Goal: Task Accomplishment & Management: Manage account settings

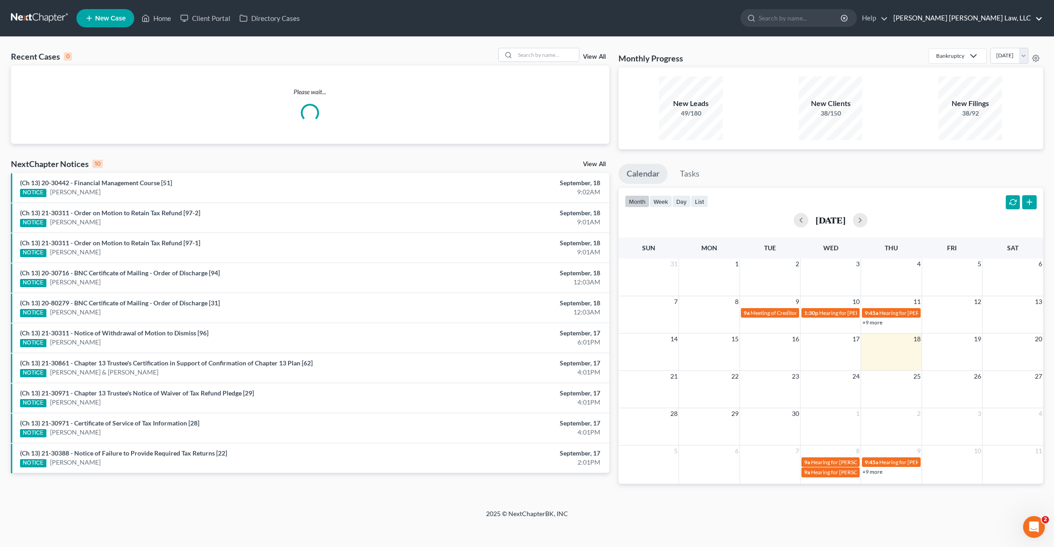
click at [1007, 15] on link "[PERSON_NAME] [PERSON_NAME] Law, LLC" at bounding box center [966, 18] width 154 height 16
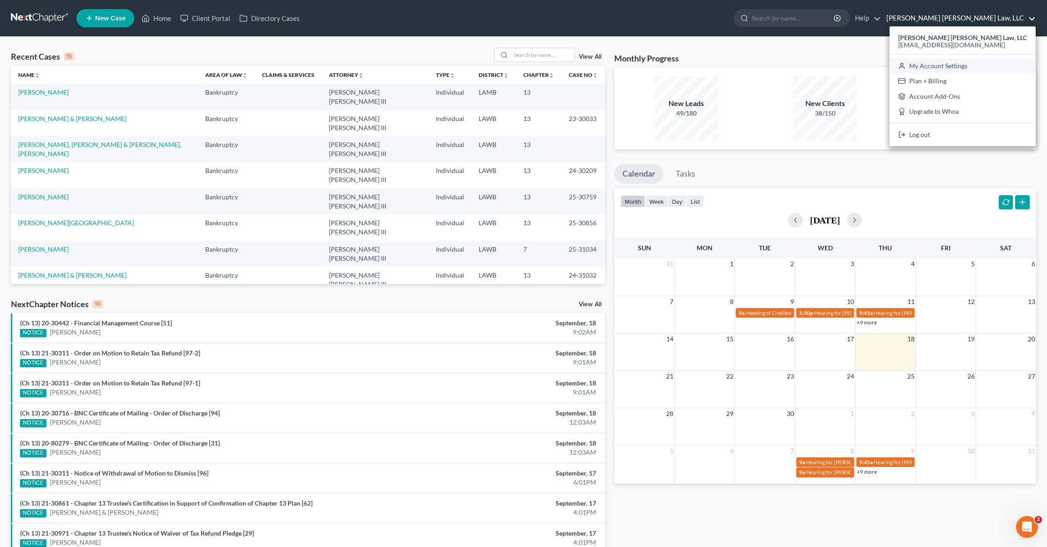
click at [984, 66] on link "My Account Settings" at bounding box center [963, 65] width 146 height 15
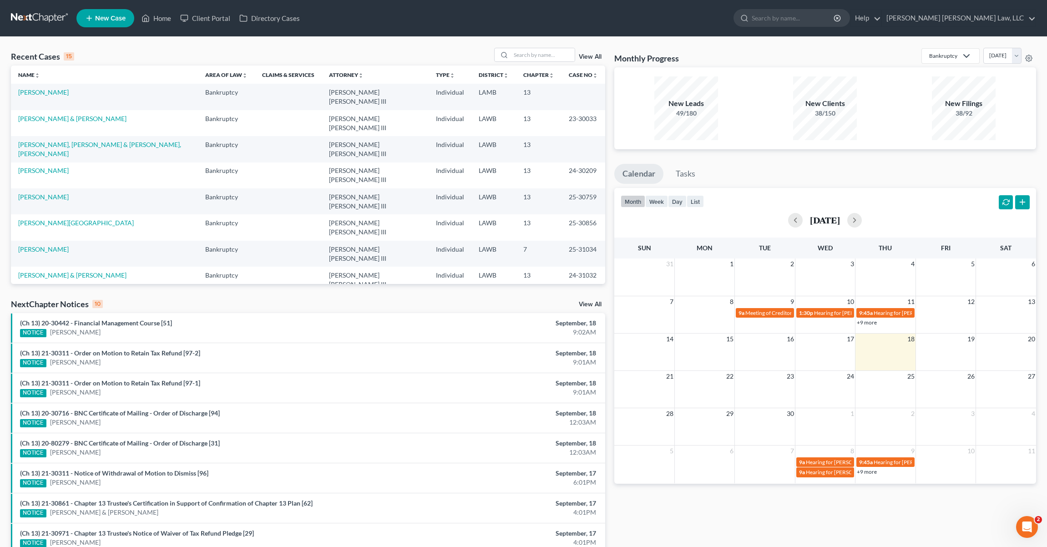
select select "23"
select select "19"
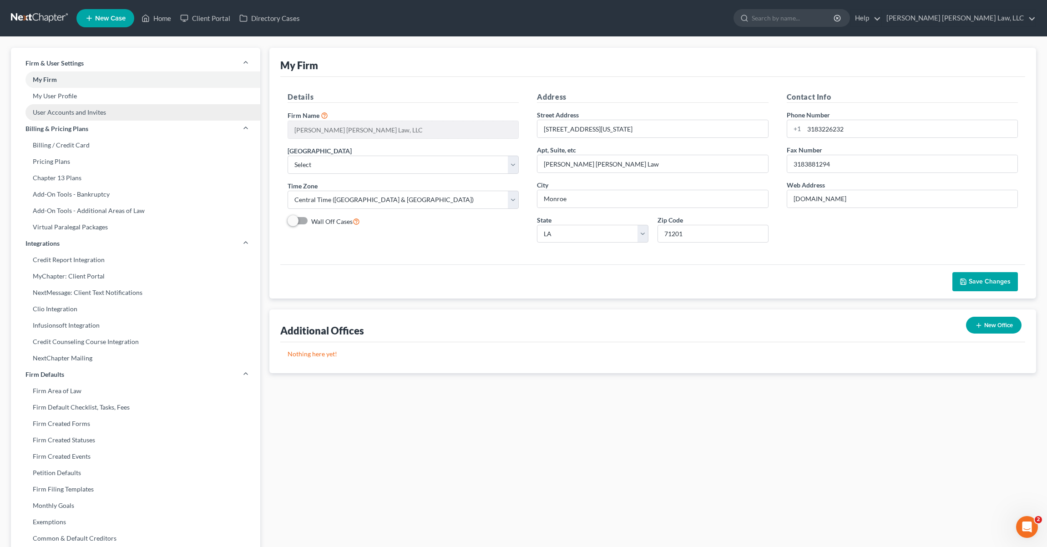
click at [59, 111] on link "User Accounts and Invites" at bounding box center [135, 112] width 249 height 16
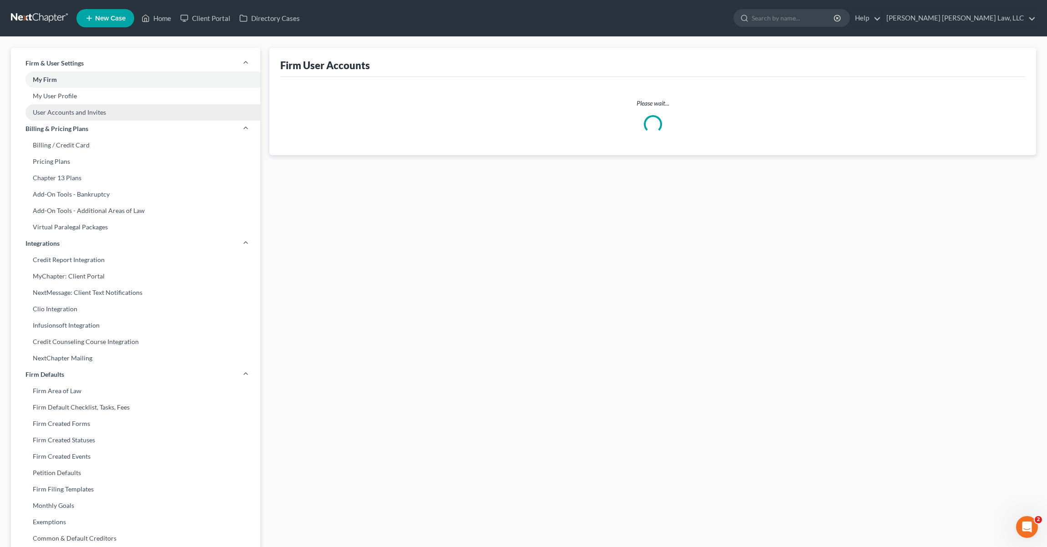
select select "0"
select select "1"
select select "0"
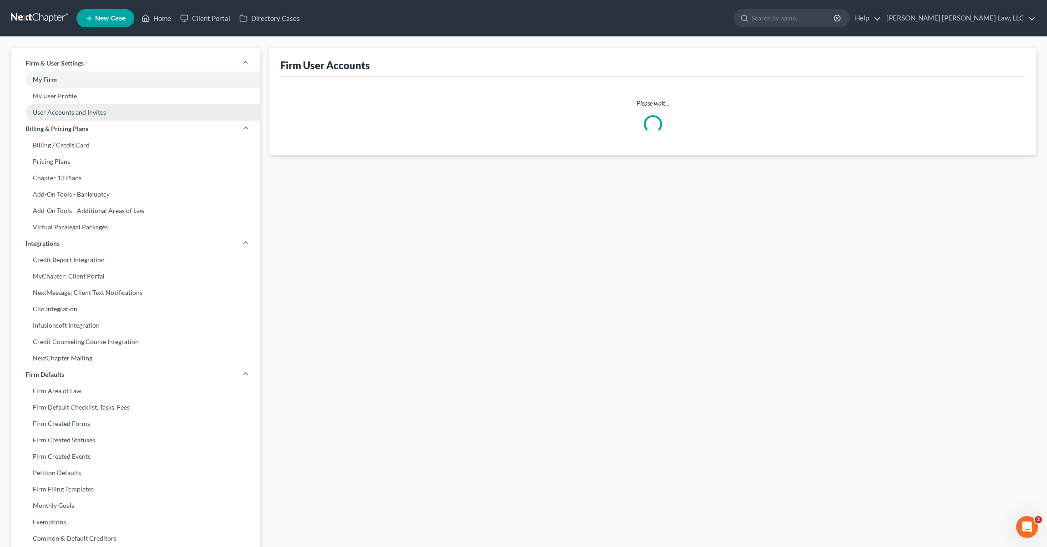
select select "1"
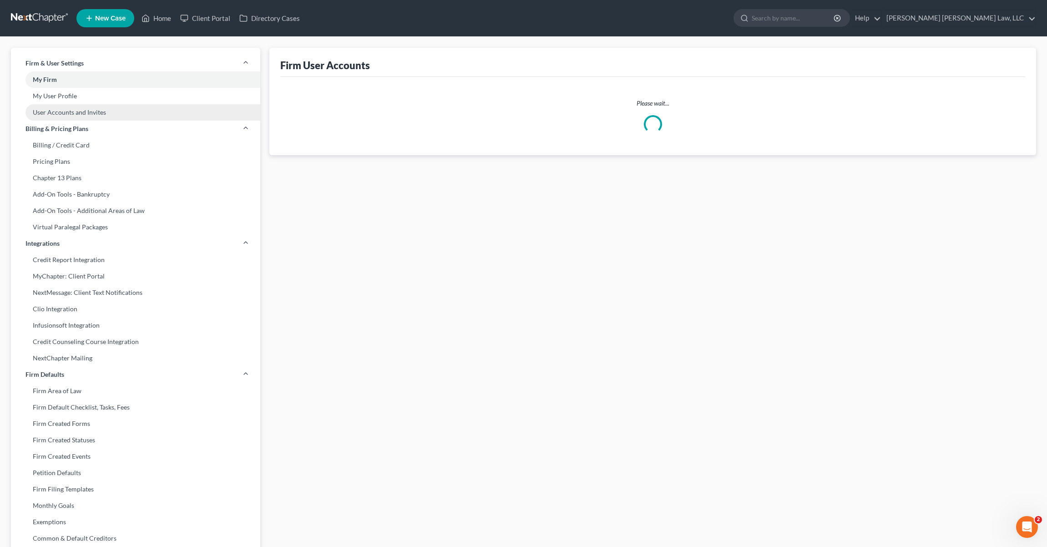
select select "1"
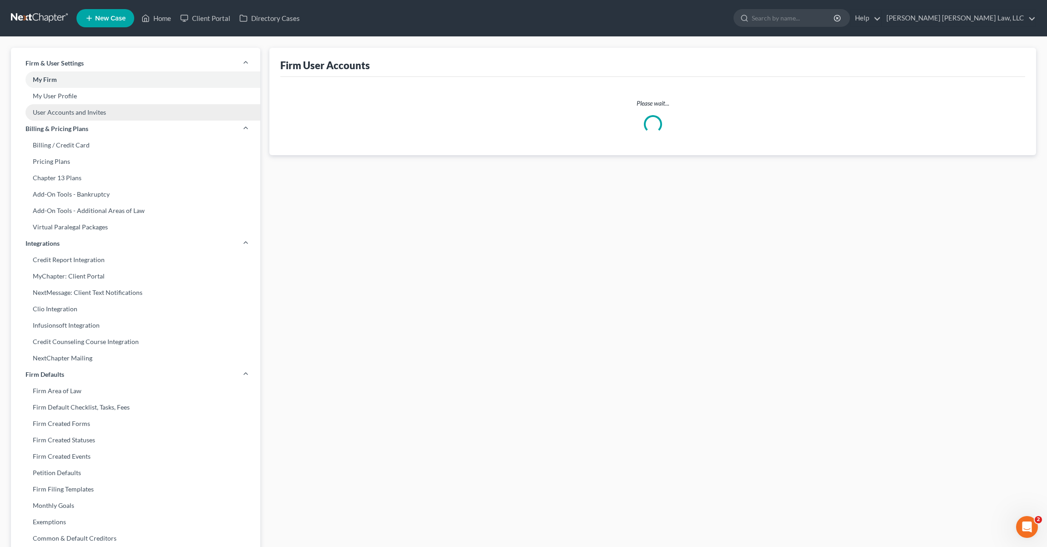
select select "1"
select select "0"
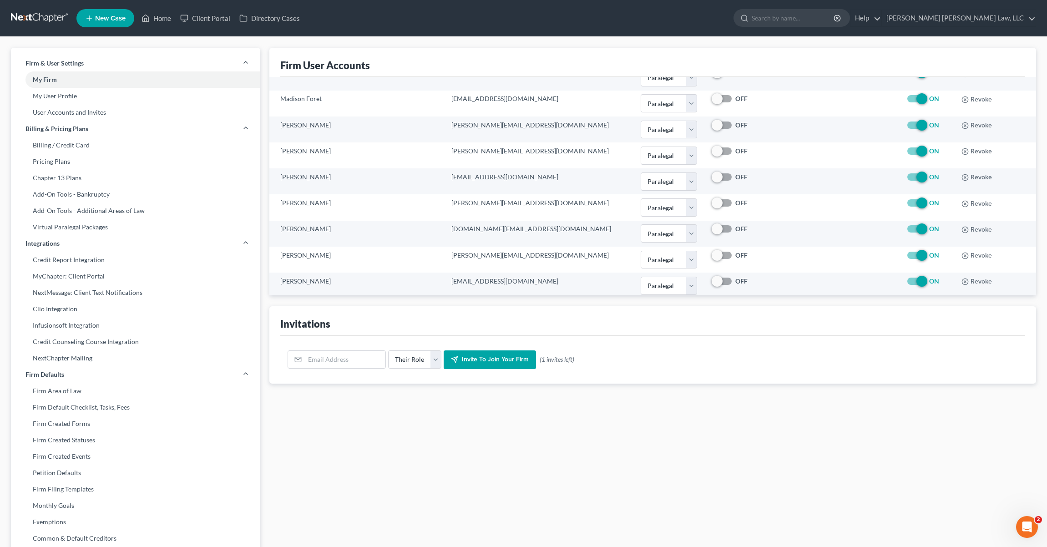
scroll to position [330, 0]
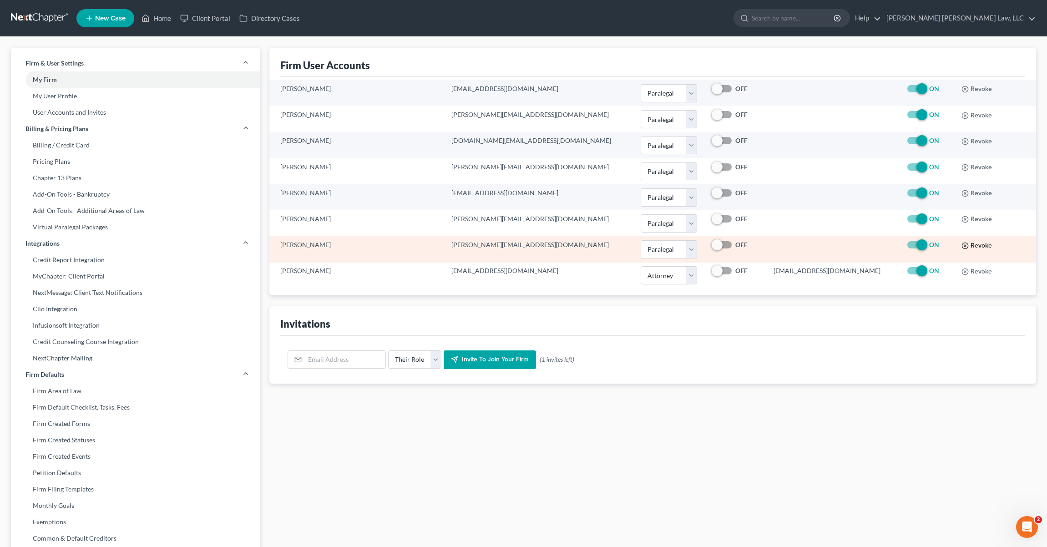
click at [961, 245] on button "Revoke" at bounding box center [976, 245] width 30 height 7
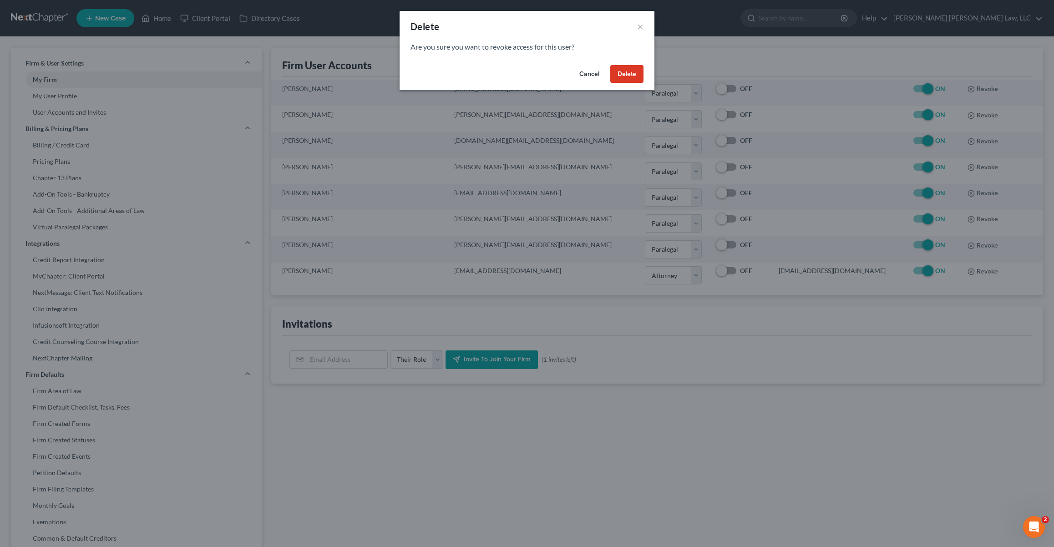
click at [627, 76] on button "Delete" at bounding box center [626, 74] width 33 height 18
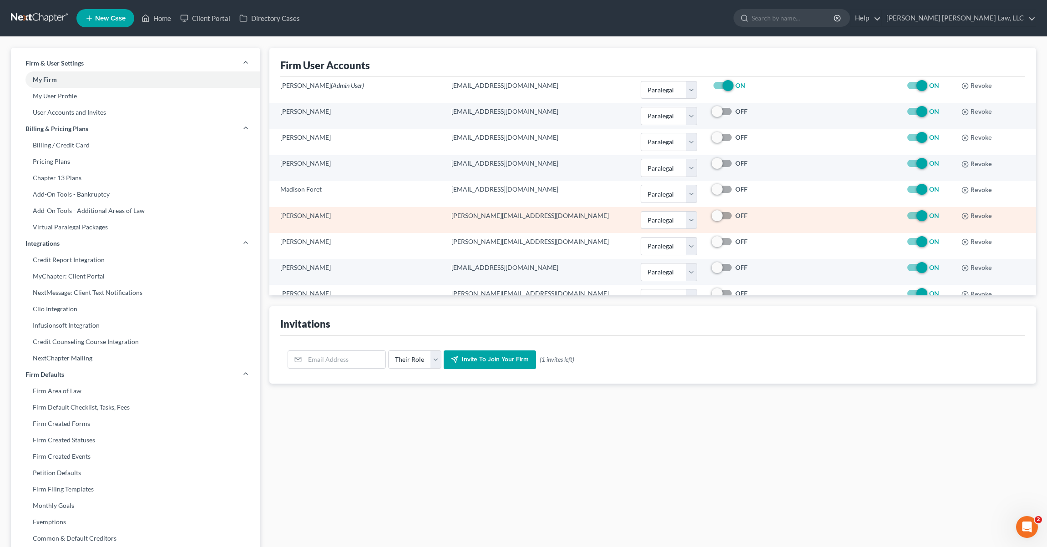
scroll to position [58, 0]
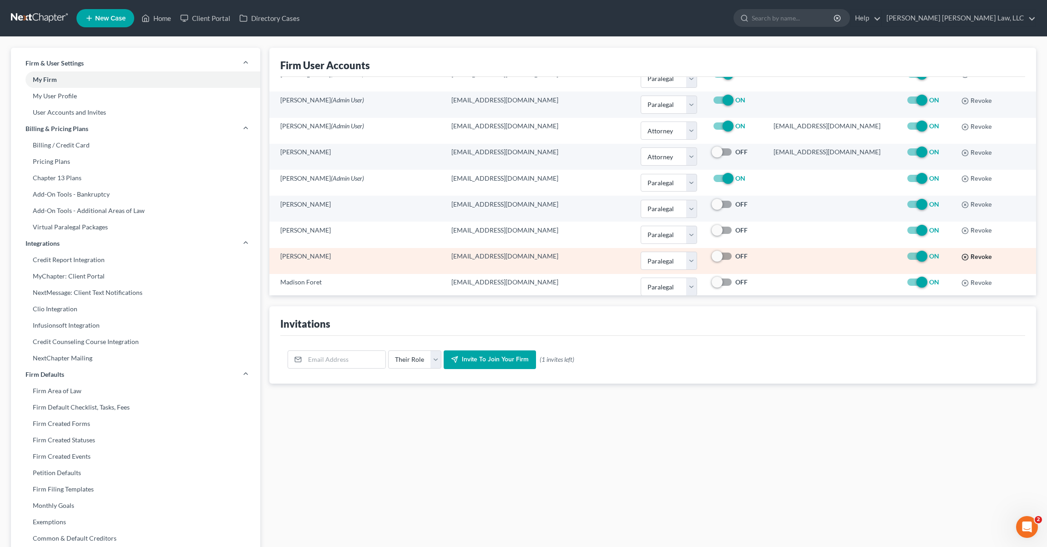
click at [964, 258] on line "button" at bounding box center [965, 257] width 2 height 2
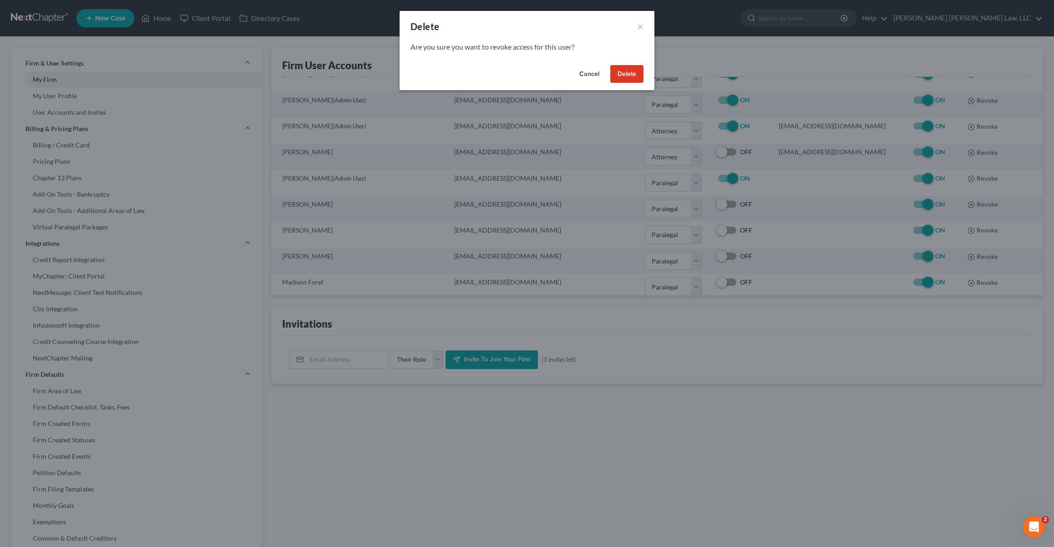
click at [629, 71] on button "Delete" at bounding box center [626, 74] width 33 height 18
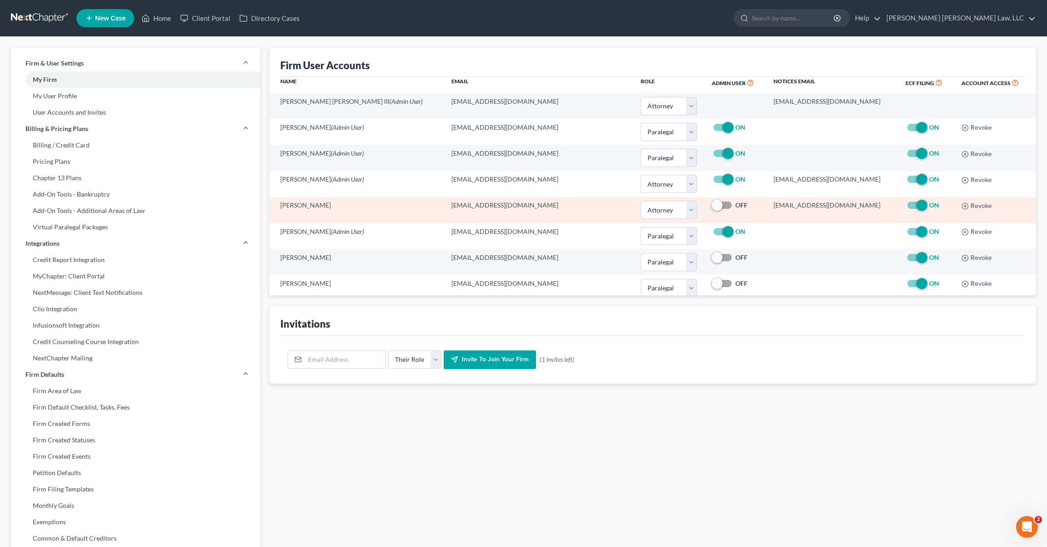
scroll to position [0, 0]
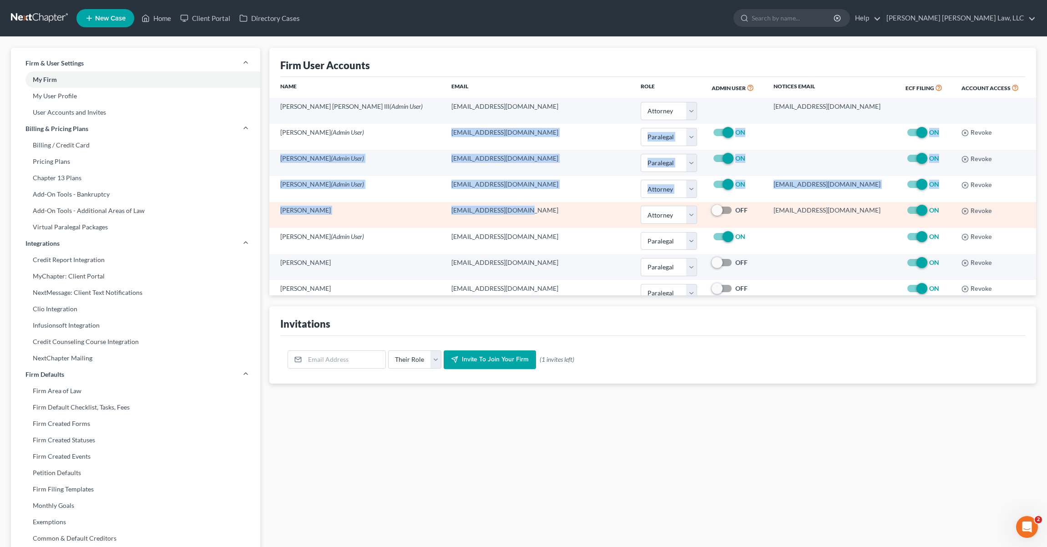
drag, startPoint x: 415, startPoint y: 132, endPoint x: 491, endPoint y: 216, distance: 112.8
click at [491, 216] on tbody "[PERSON_NAME] [PERSON_NAME] III (Admin User) [EMAIL_ADDRESS][DOMAIN_NAME] Selec…" at bounding box center [652, 332] width 767 height 468
click at [491, 216] on td "[EMAIL_ADDRESS][DOMAIN_NAME]" at bounding box center [538, 215] width 189 height 26
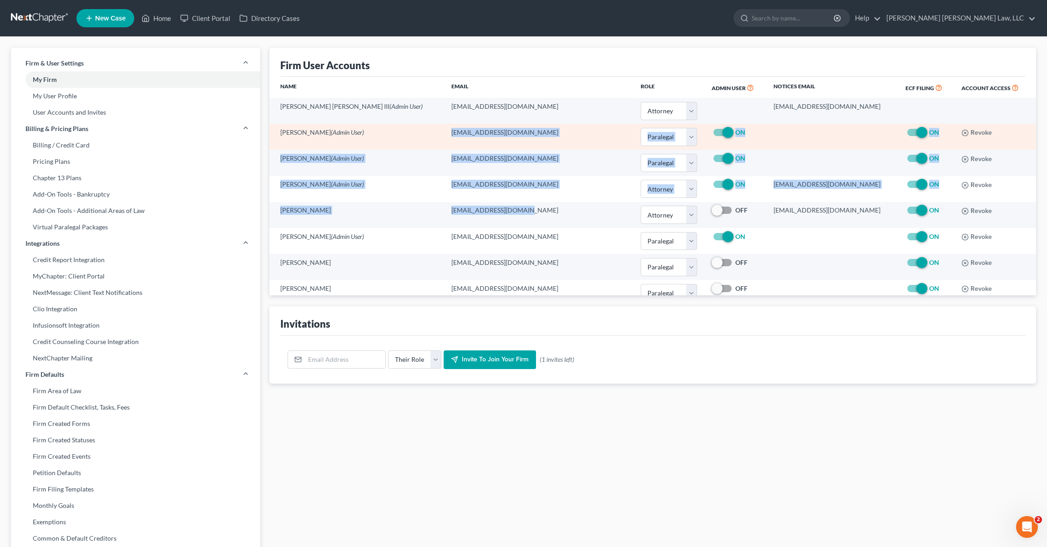
drag, startPoint x: 493, startPoint y: 213, endPoint x: 417, endPoint y: 132, distance: 111.1
click at [417, 132] on tbody "[PERSON_NAME] [PERSON_NAME] III (Admin User) [EMAIL_ADDRESS][DOMAIN_NAME] Selec…" at bounding box center [652, 332] width 767 height 468
click at [444, 132] on td "[EMAIL_ADDRESS][DOMAIN_NAME]" at bounding box center [538, 137] width 189 height 26
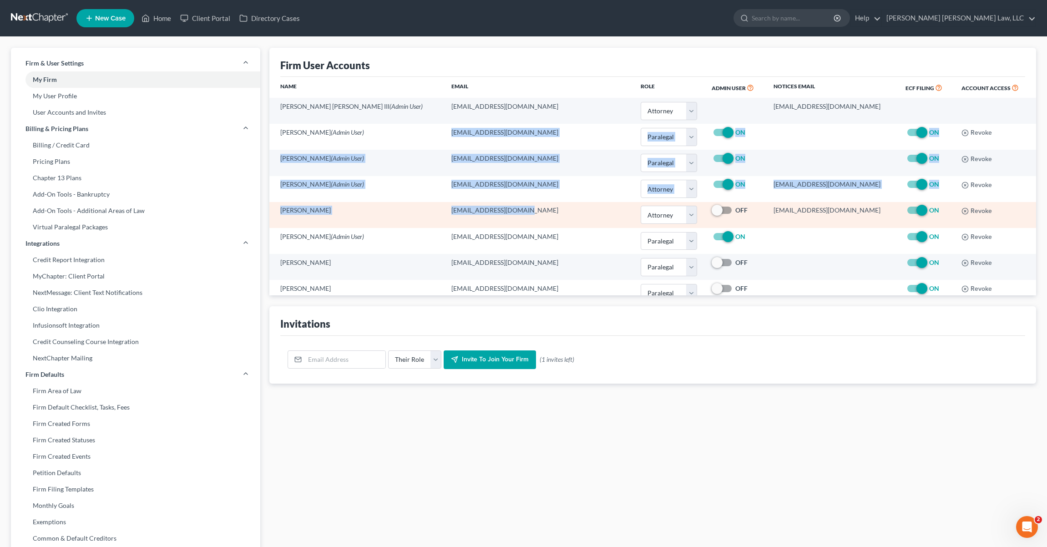
drag, startPoint x: 417, startPoint y: 132, endPoint x: 495, endPoint y: 212, distance: 111.7
click at [495, 212] on tbody "[PERSON_NAME] [PERSON_NAME] III (Admin User) [EMAIL_ADDRESS][DOMAIN_NAME] Selec…" at bounding box center [652, 332] width 767 height 468
click at [495, 212] on td "[EMAIL_ADDRESS][DOMAIN_NAME]" at bounding box center [538, 215] width 189 height 26
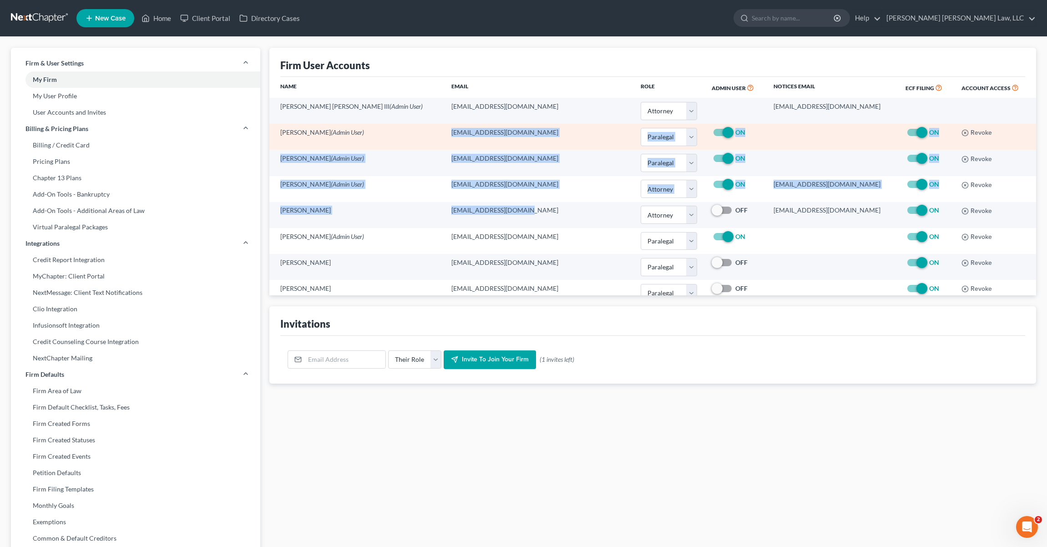
drag, startPoint x: 492, startPoint y: 210, endPoint x: 416, endPoint y: 132, distance: 108.1
click at [417, 132] on tbody "[PERSON_NAME] [PERSON_NAME] III (Admin User) [EMAIL_ADDRESS][DOMAIN_NAME] Selec…" at bounding box center [652, 332] width 767 height 468
click at [444, 132] on td "[EMAIL_ADDRESS][DOMAIN_NAME]" at bounding box center [538, 137] width 189 height 26
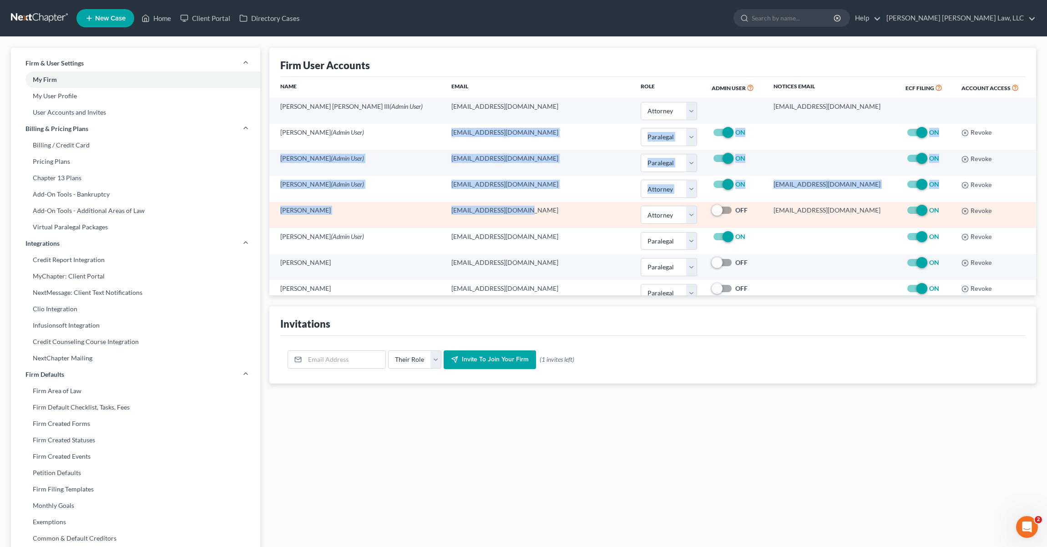
drag, startPoint x: 416, startPoint y: 132, endPoint x: 496, endPoint y: 215, distance: 114.6
click at [496, 215] on tbody "[PERSON_NAME] [PERSON_NAME] III (Admin User) [EMAIL_ADDRESS][DOMAIN_NAME] Selec…" at bounding box center [652, 332] width 767 height 468
click at [496, 215] on td "[EMAIL_ADDRESS][DOMAIN_NAME]" at bounding box center [538, 215] width 189 height 26
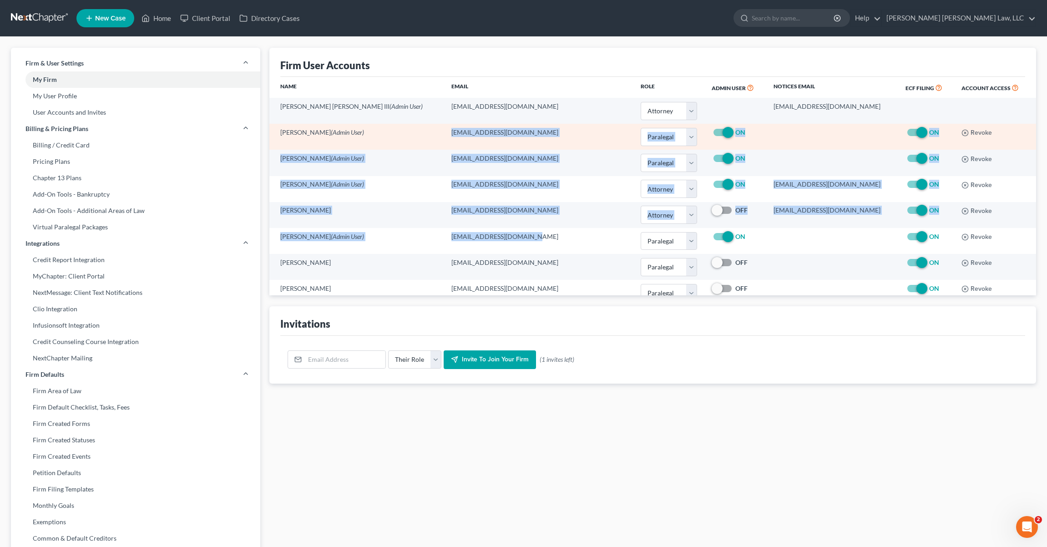
drag, startPoint x: 499, startPoint y: 236, endPoint x: 417, endPoint y: 132, distance: 132.2
click at [417, 132] on tbody "[PERSON_NAME] [PERSON_NAME] III (Admin User) [EMAIL_ADDRESS][DOMAIN_NAME] Selec…" at bounding box center [652, 332] width 767 height 468
click at [444, 135] on td "[EMAIL_ADDRESS][DOMAIN_NAME]" at bounding box center [538, 137] width 189 height 26
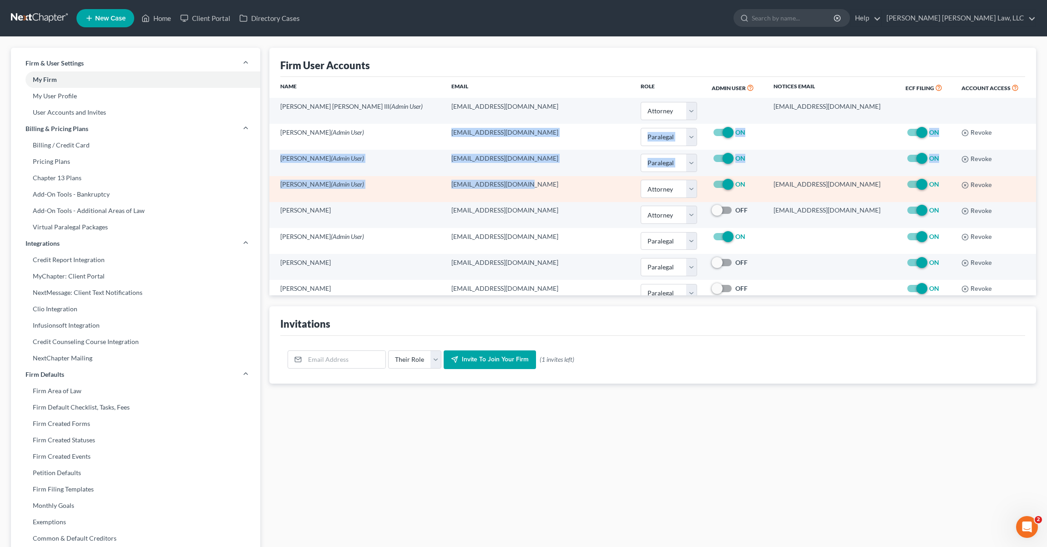
drag, startPoint x: 414, startPoint y: 133, endPoint x: 496, endPoint y: 196, distance: 103.8
click at [496, 195] on tbody "[PERSON_NAME] [PERSON_NAME] III (Admin User) [EMAIL_ADDRESS][DOMAIN_NAME] Selec…" at bounding box center [652, 332] width 767 height 468
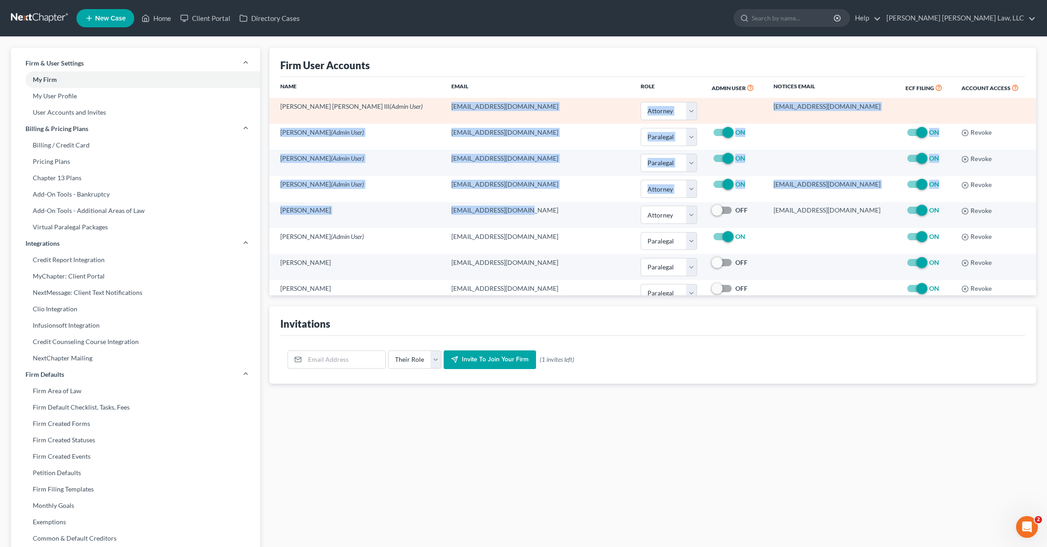
drag, startPoint x: 496, startPoint y: 217, endPoint x: 412, endPoint y: 105, distance: 139.4
click at [412, 105] on tbody "[PERSON_NAME] [PERSON_NAME] III (Admin User) [EMAIL_ADDRESS][DOMAIN_NAME] Selec…" at bounding box center [652, 332] width 767 height 468
click at [444, 105] on td "[EMAIL_ADDRESS][DOMAIN_NAME]" at bounding box center [538, 111] width 189 height 26
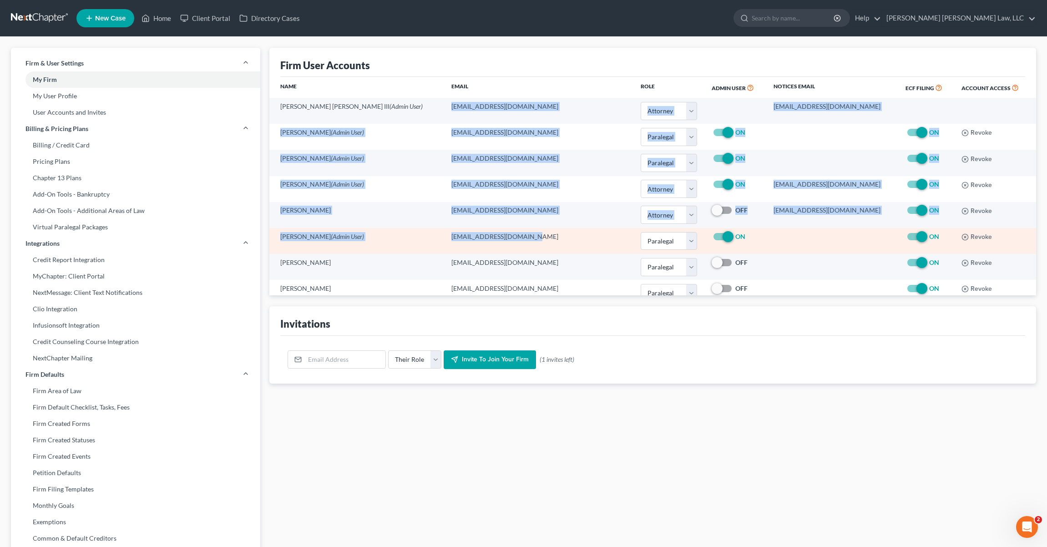
drag, startPoint x: 412, startPoint y: 105, endPoint x: 498, endPoint y: 252, distance: 169.7
click at [498, 252] on tbody "[PERSON_NAME] [PERSON_NAME] III (Admin User) [EMAIL_ADDRESS][DOMAIN_NAME] Selec…" at bounding box center [652, 332] width 767 height 468
click at [494, 245] on td "[EMAIL_ADDRESS][DOMAIN_NAME]" at bounding box center [538, 241] width 189 height 26
